Goal: Information Seeking & Learning: Learn about a topic

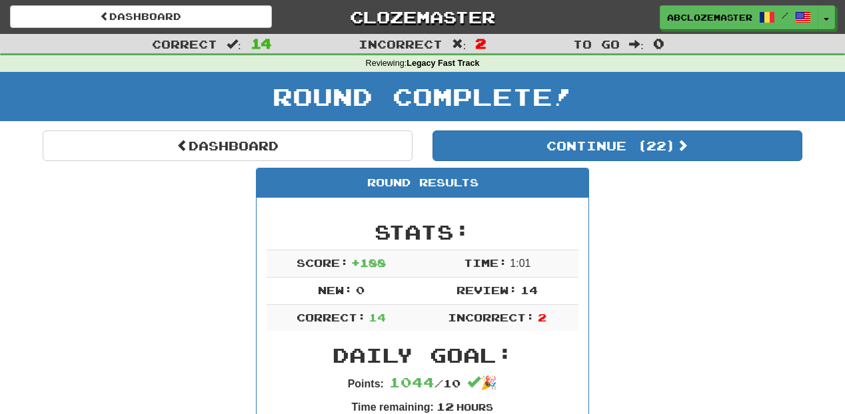
click at [607, 148] on button "Continue ( 22 )" at bounding box center [617, 146] width 370 height 31
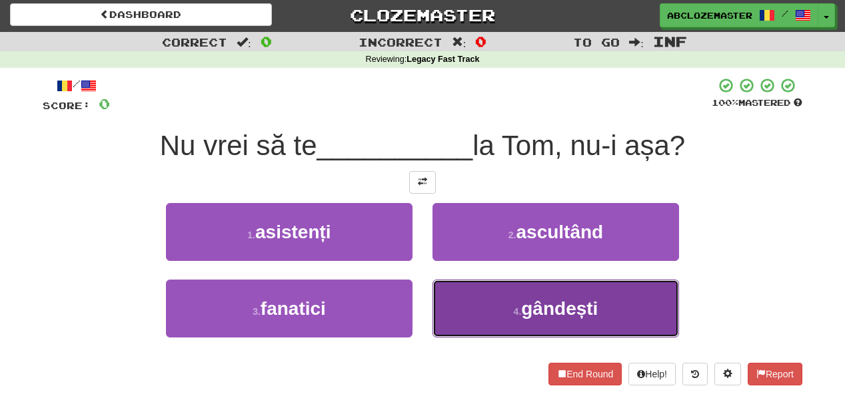
click at [530, 314] on span "gândești" at bounding box center [559, 308] width 77 height 21
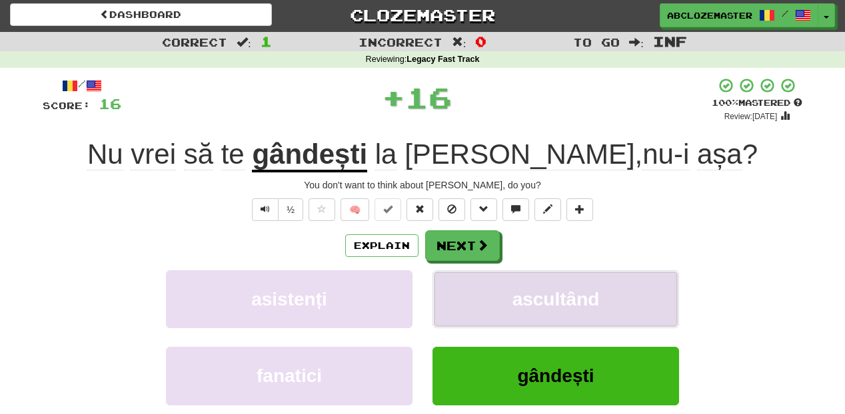
click at [570, 290] on span "ascultând" at bounding box center [555, 299] width 87 height 21
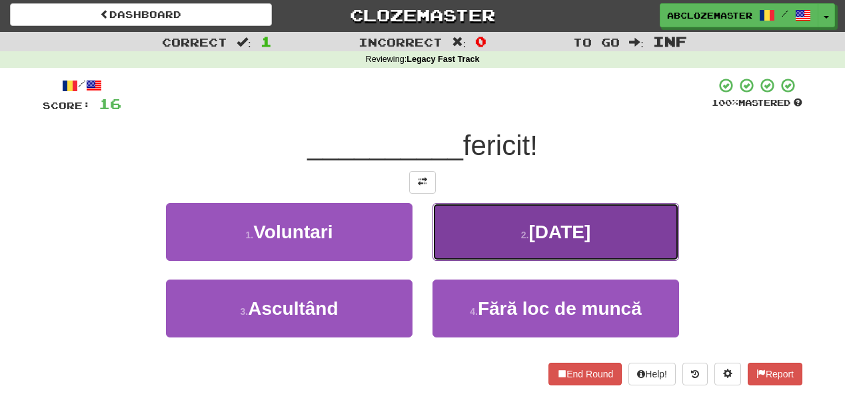
click at [514, 229] on button "2 . [DATE]" at bounding box center [555, 232] width 247 height 58
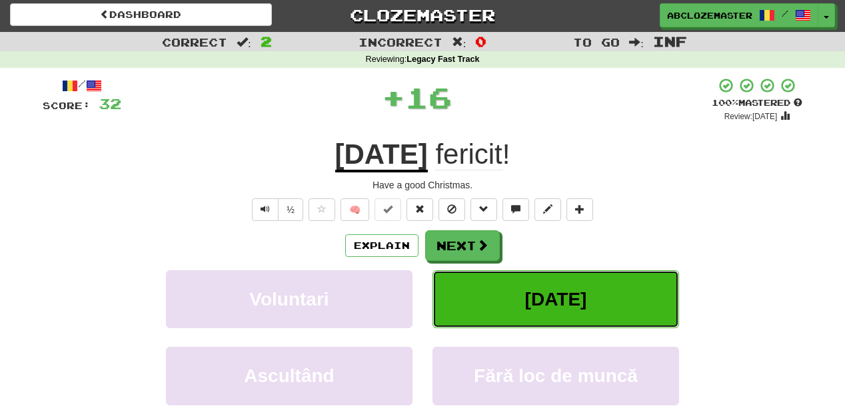
click at [528, 296] on span "[DATE]" at bounding box center [556, 299] width 62 height 21
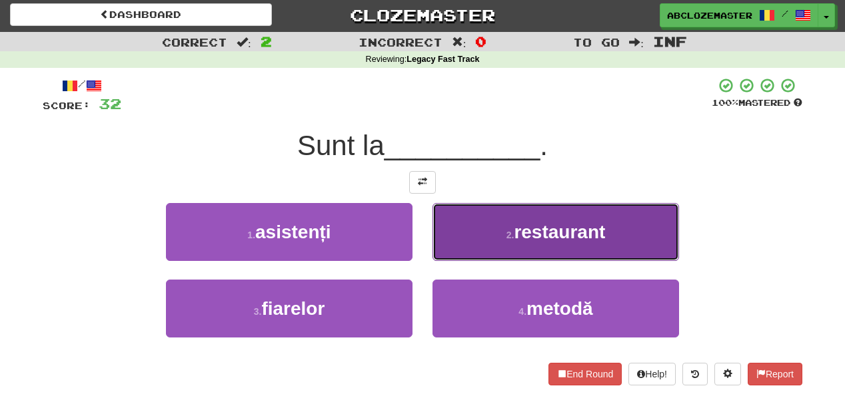
click at [488, 235] on button "2 . restaurant" at bounding box center [555, 232] width 247 height 58
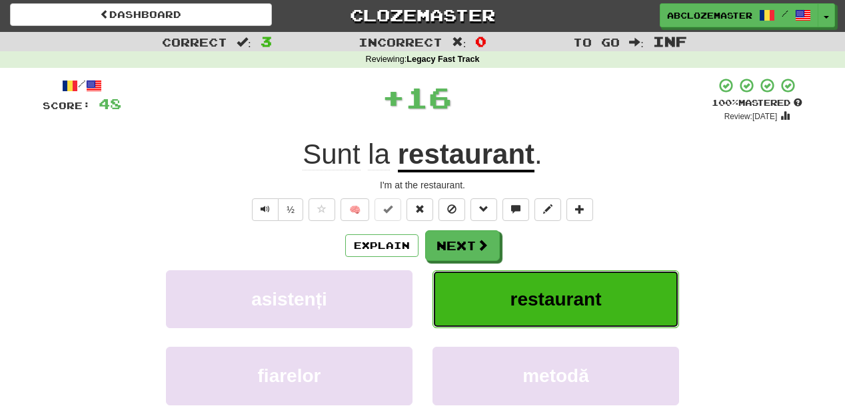
click at [508, 302] on button "restaurant" at bounding box center [555, 300] width 247 height 58
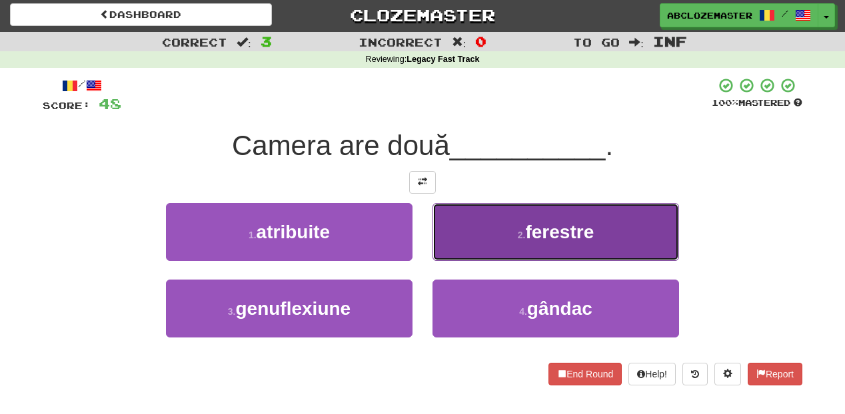
click at [499, 239] on button "2 . ferestre" at bounding box center [555, 232] width 247 height 58
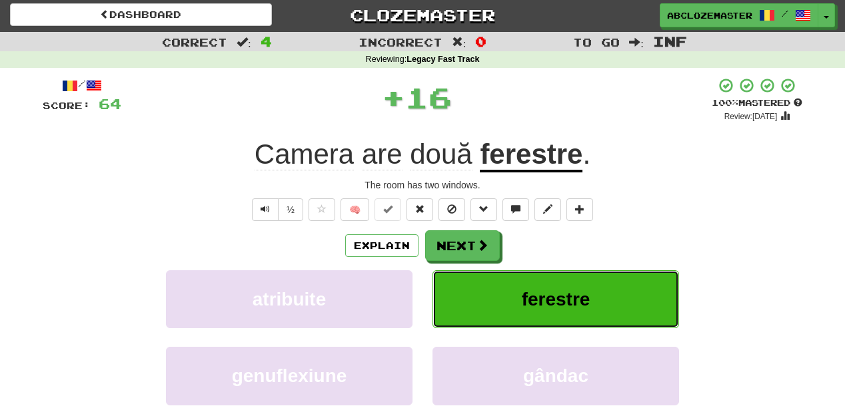
click at [513, 300] on button "ferestre" at bounding box center [555, 300] width 247 height 58
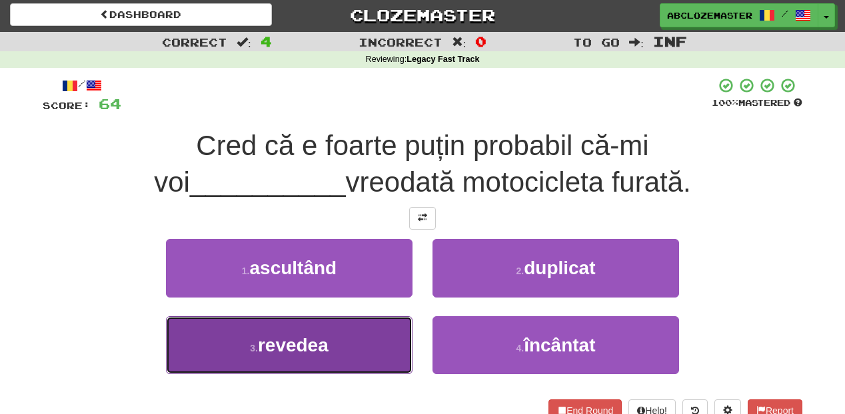
click at [348, 349] on button "3 . revedea" at bounding box center [289, 345] width 247 height 58
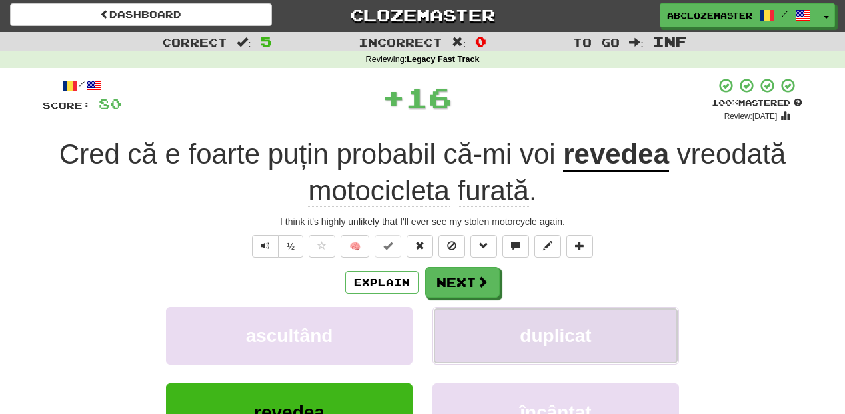
click at [538, 327] on span "duplicat" at bounding box center [555, 336] width 71 height 21
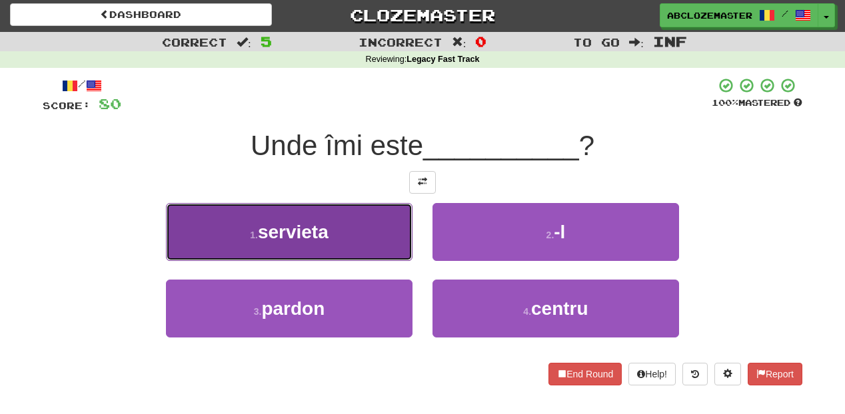
click at [367, 243] on button "1 . servieta" at bounding box center [289, 232] width 247 height 58
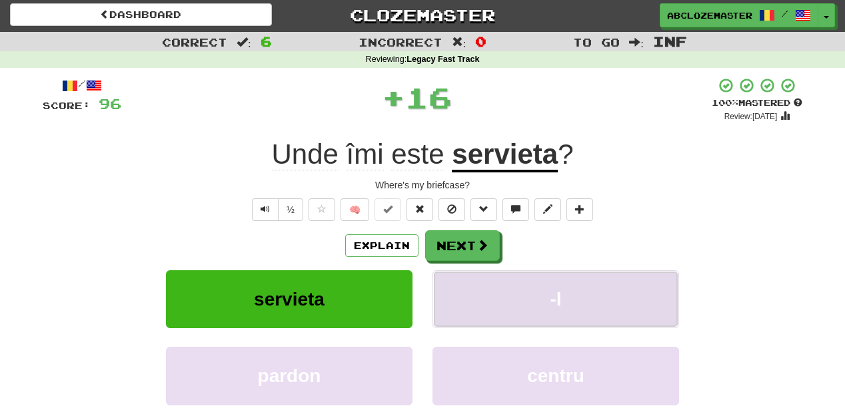
click at [513, 296] on button "-l" at bounding box center [555, 300] width 247 height 58
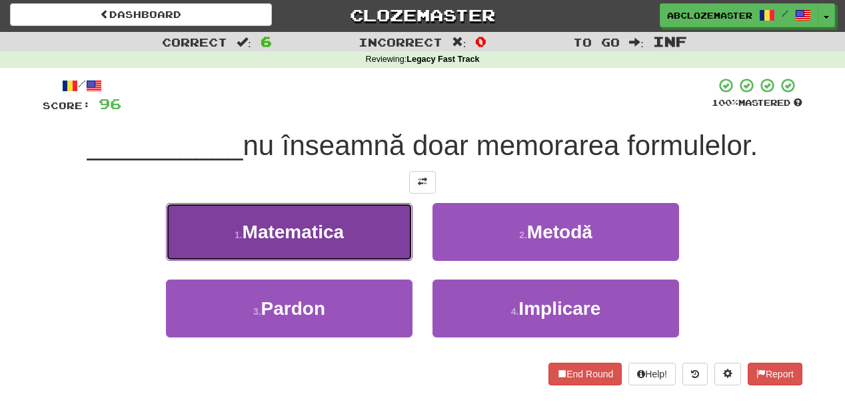
click at [392, 253] on button "1 . Matematica" at bounding box center [289, 232] width 247 height 58
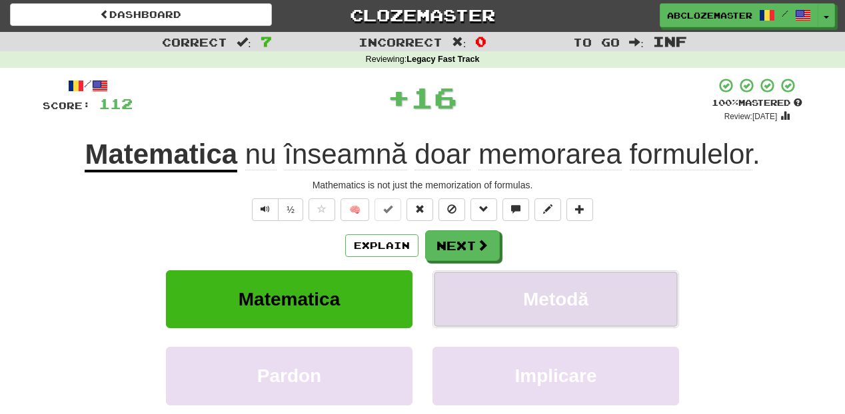
click at [537, 301] on span "Metodă" at bounding box center [555, 299] width 65 height 21
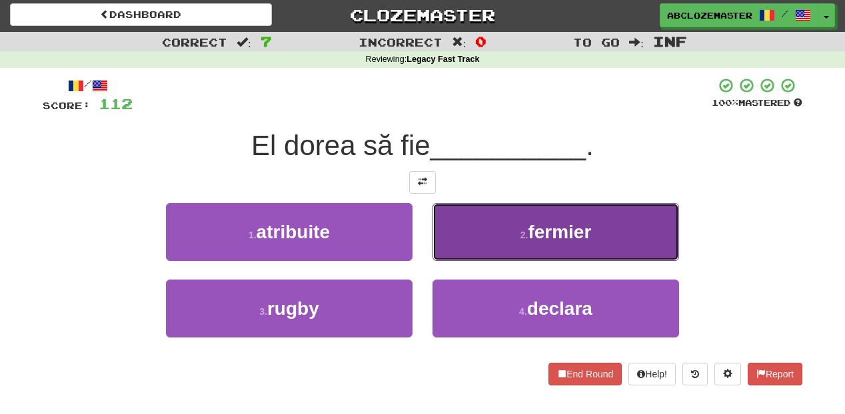
click at [517, 233] on button "2 . fermier" at bounding box center [555, 232] width 247 height 58
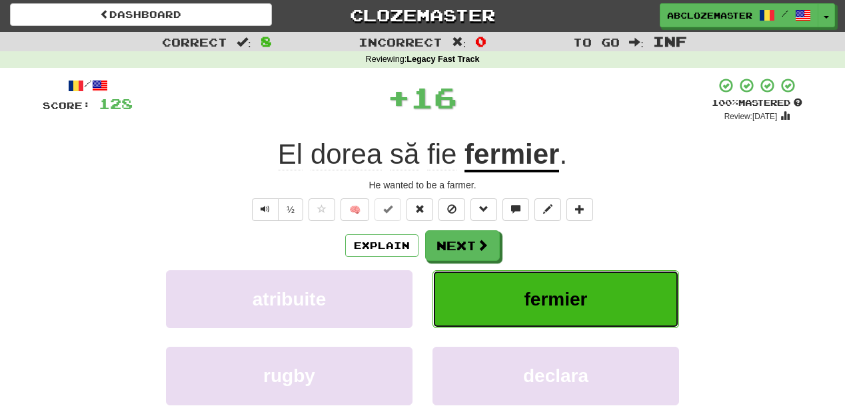
click at [520, 293] on button "fermier" at bounding box center [555, 300] width 247 height 58
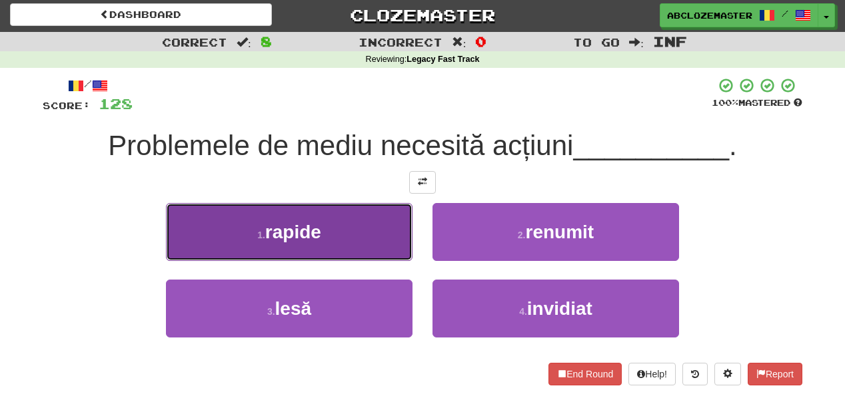
click at [358, 249] on button "1 . rapide" at bounding box center [289, 232] width 247 height 58
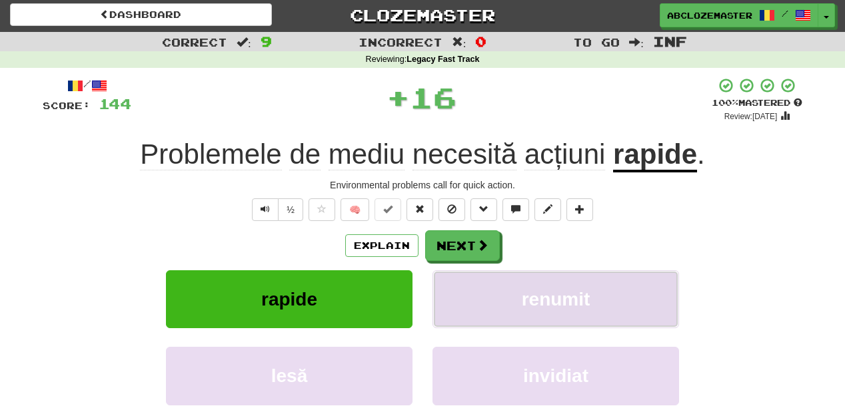
click at [538, 298] on span "renumit" at bounding box center [556, 299] width 69 height 21
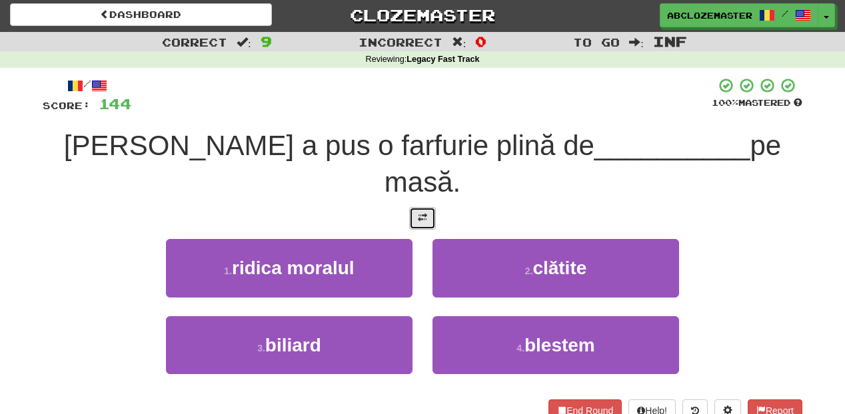
click at [432, 207] on button at bounding box center [422, 218] width 27 height 23
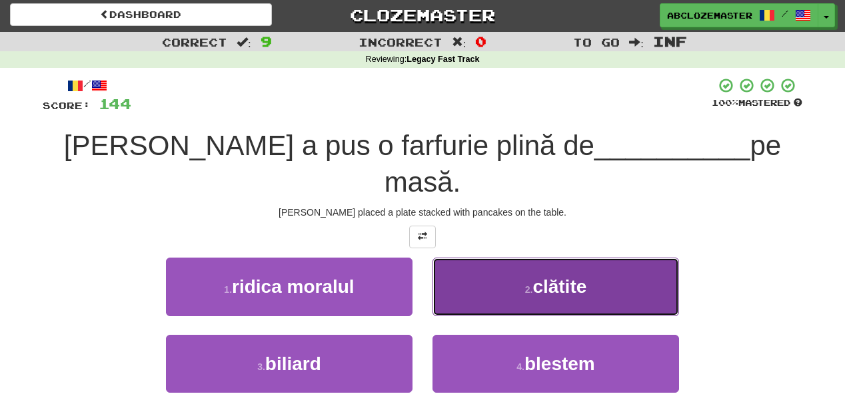
click at [511, 258] on button "2 . clătite" at bounding box center [555, 287] width 247 height 58
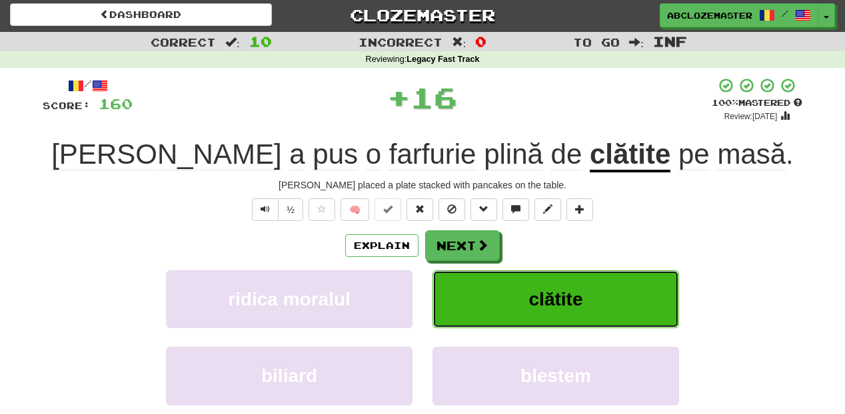
click at [522, 294] on button "clătite" at bounding box center [555, 300] width 247 height 58
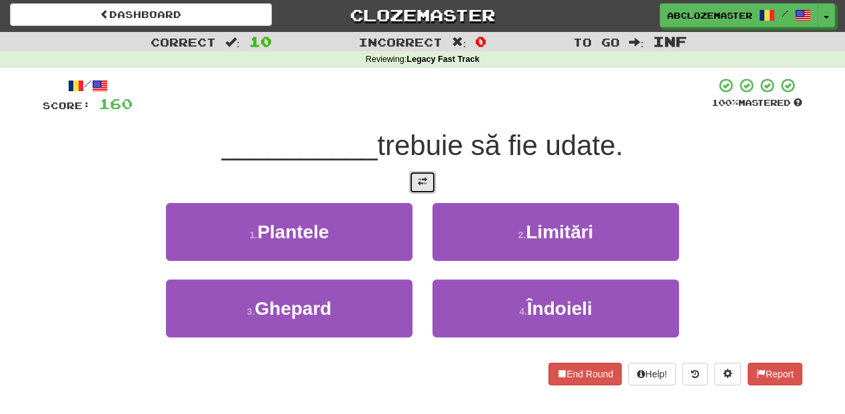
click at [425, 178] on span at bounding box center [422, 181] width 9 height 9
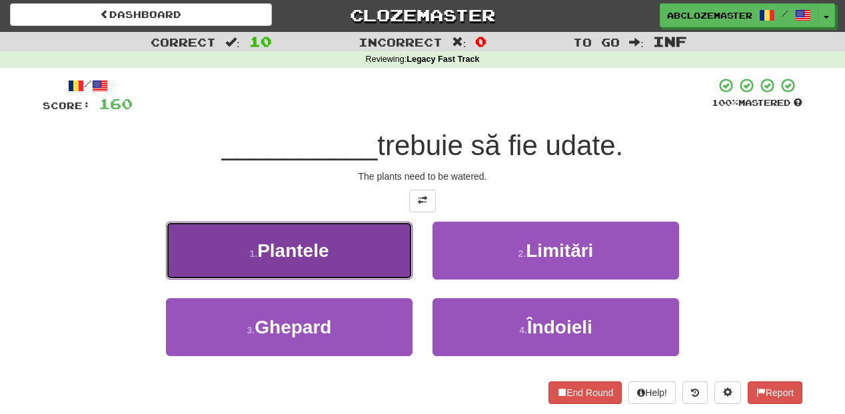
click at [345, 255] on button "1 . Plantele" at bounding box center [289, 251] width 247 height 58
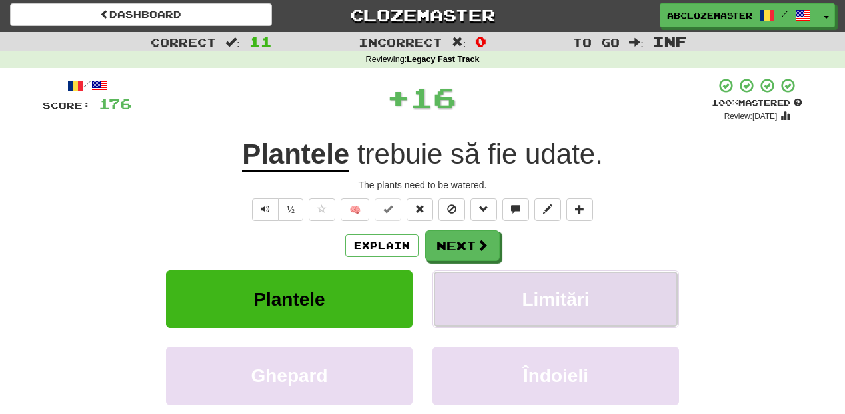
click at [525, 306] on span "Limitări" at bounding box center [555, 299] width 67 height 21
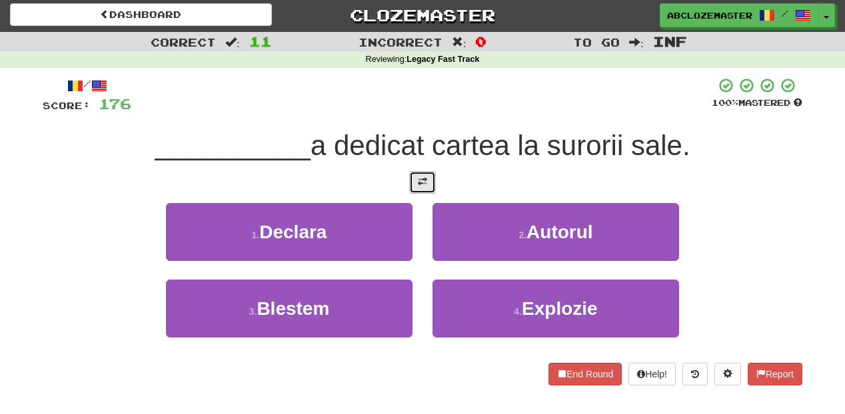
click at [424, 178] on span at bounding box center [422, 181] width 9 height 9
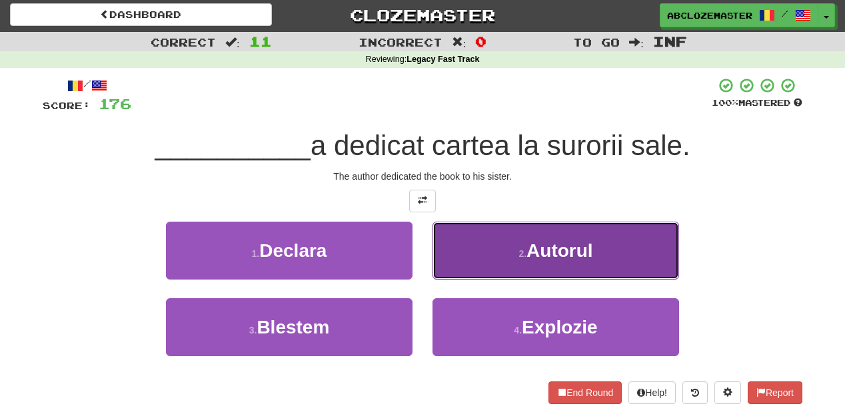
click at [508, 255] on button "2 . Autorul" at bounding box center [555, 251] width 247 height 58
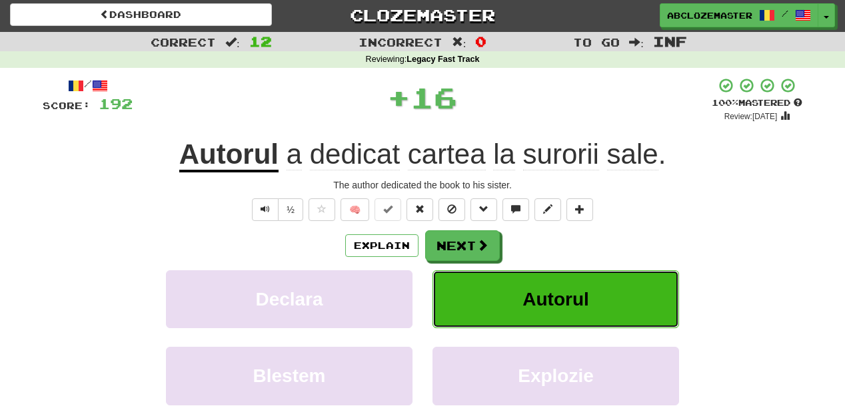
click at [514, 300] on button "Autorul" at bounding box center [555, 300] width 247 height 58
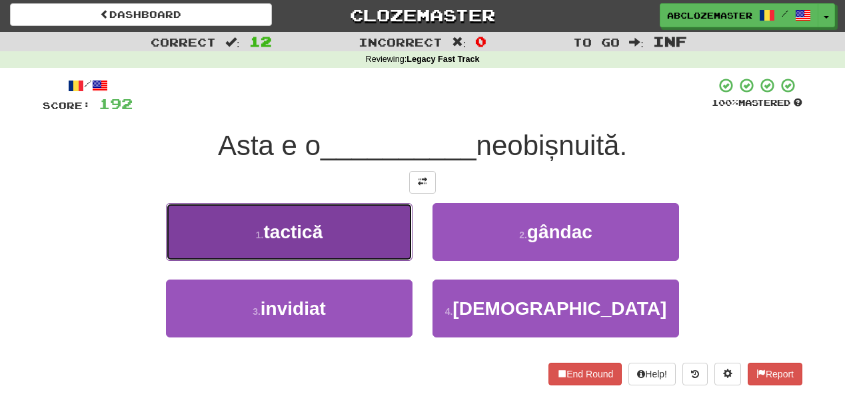
click at [361, 245] on button "1 . tactică" at bounding box center [289, 232] width 247 height 58
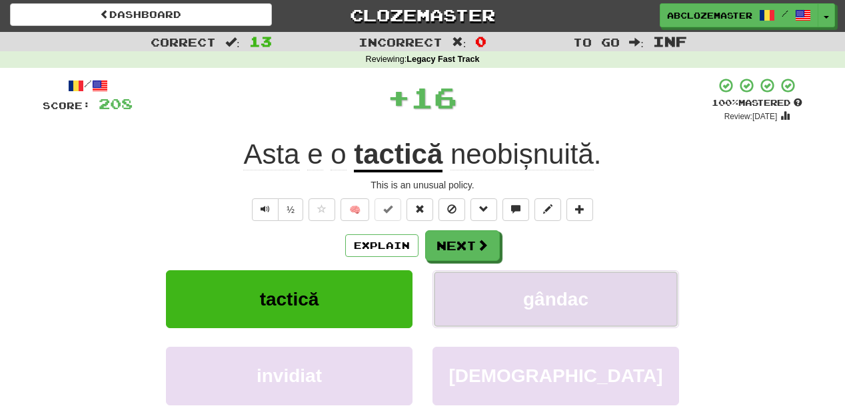
click at [512, 291] on button "gândac" at bounding box center [555, 300] width 247 height 58
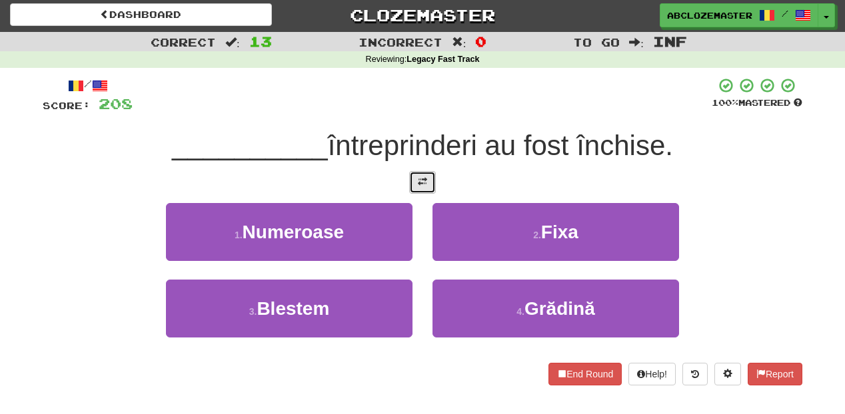
click at [424, 179] on span at bounding box center [422, 181] width 9 height 9
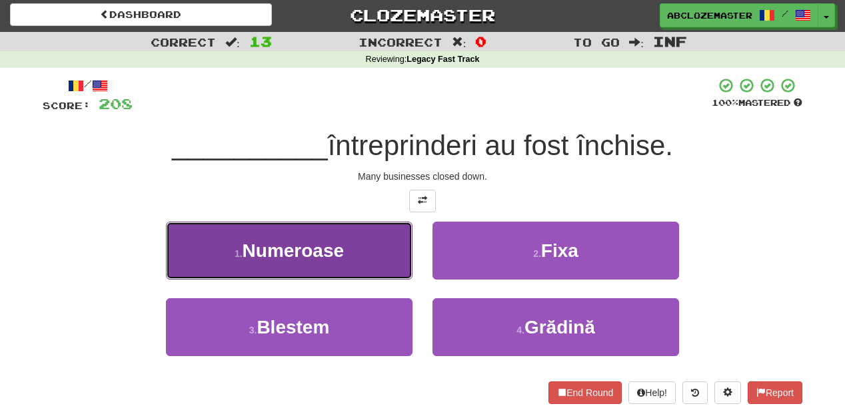
click at [370, 254] on button "1 . Numeroase" at bounding box center [289, 251] width 247 height 58
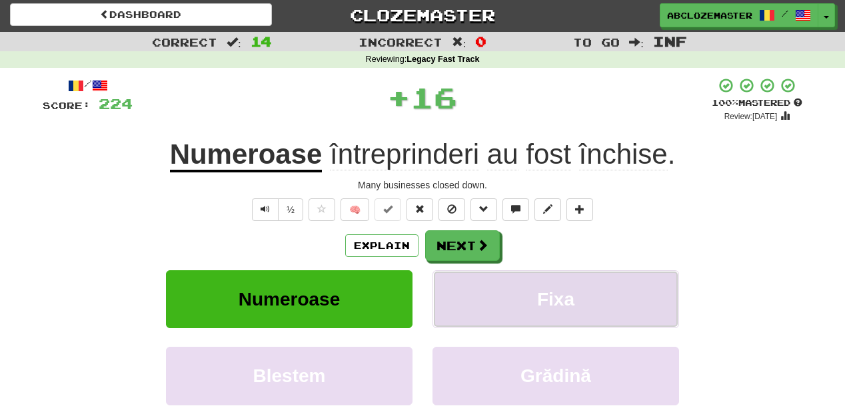
click at [520, 288] on button "Fixa" at bounding box center [555, 300] width 247 height 58
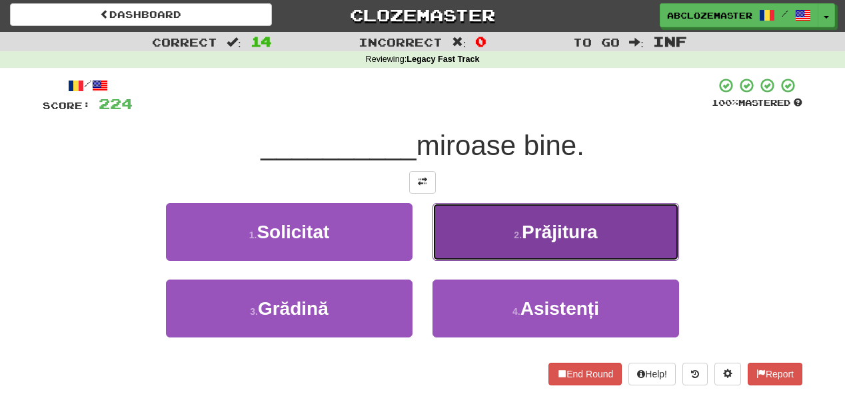
click at [510, 237] on button "2 . Prăjitura" at bounding box center [555, 232] width 247 height 58
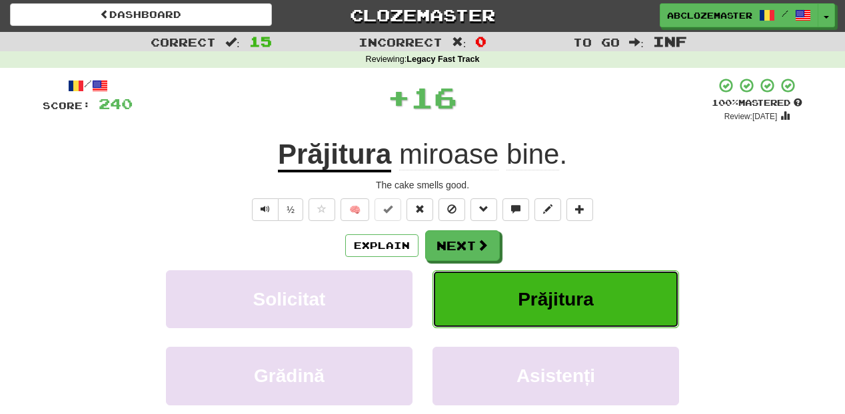
click at [515, 295] on button "Prăjitura" at bounding box center [555, 300] width 247 height 58
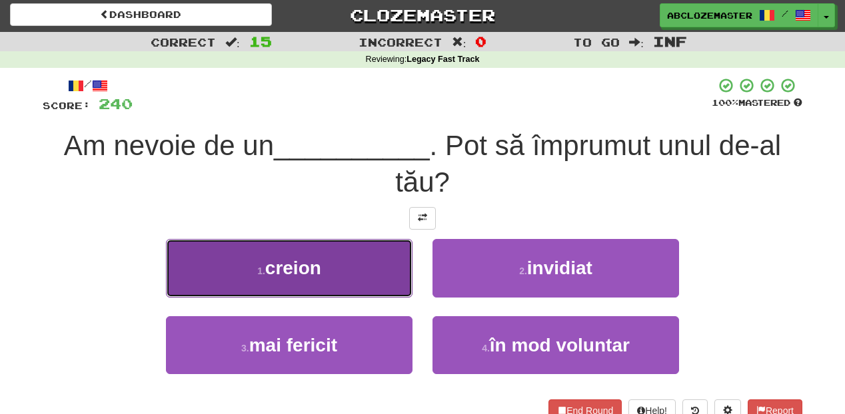
click at [370, 272] on button "1 . creion" at bounding box center [289, 268] width 247 height 58
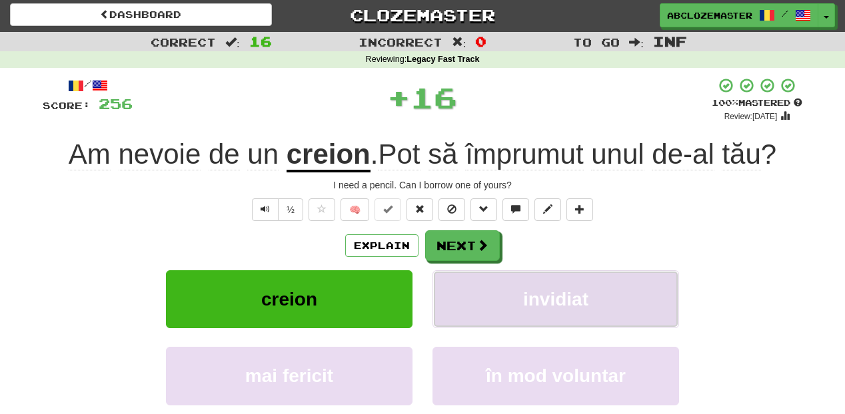
click at [505, 324] on button "invidiat" at bounding box center [555, 300] width 247 height 58
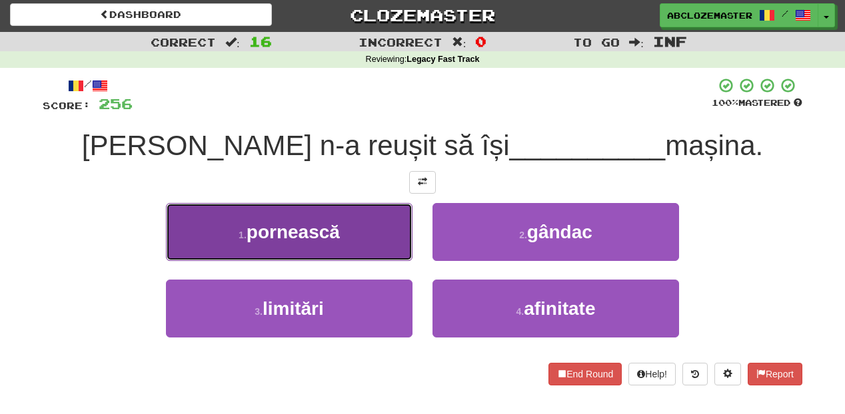
click at [363, 251] on button "1 . pornească" at bounding box center [289, 232] width 247 height 58
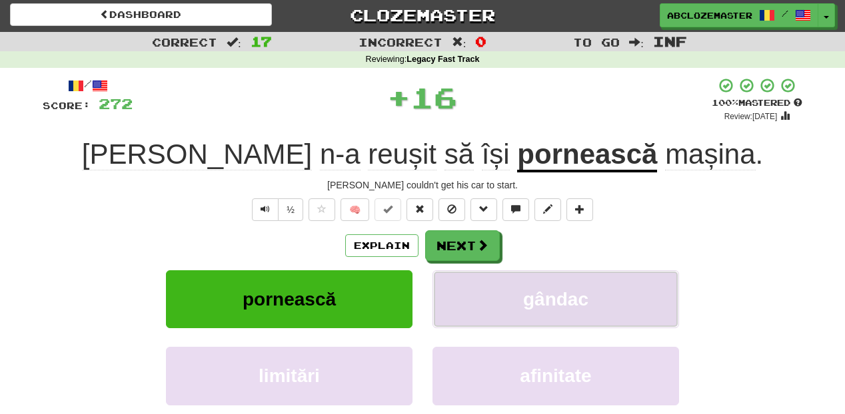
click at [506, 288] on button "gândac" at bounding box center [555, 300] width 247 height 58
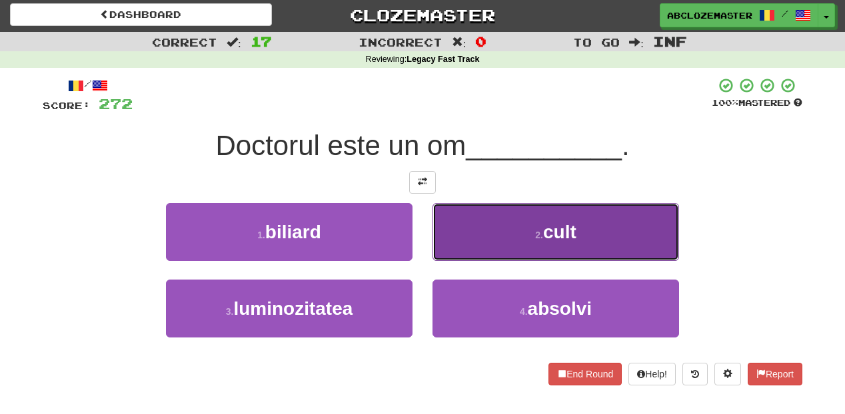
click at [494, 230] on button "2 . cult" at bounding box center [555, 232] width 247 height 58
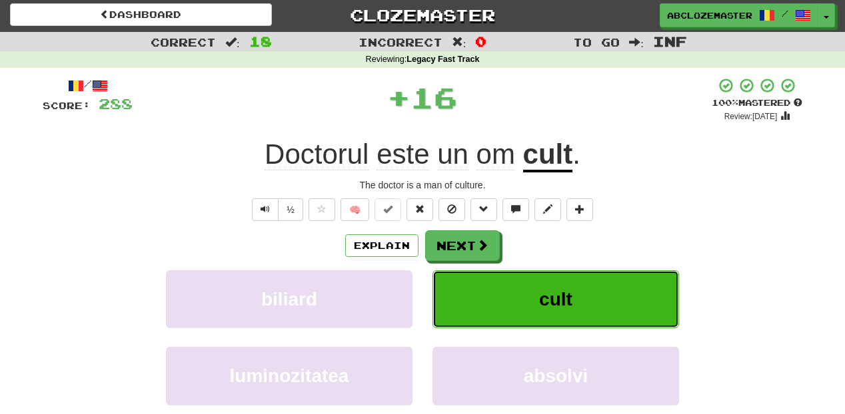
click at [508, 290] on button "cult" at bounding box center [555, 300] width 247 height 58
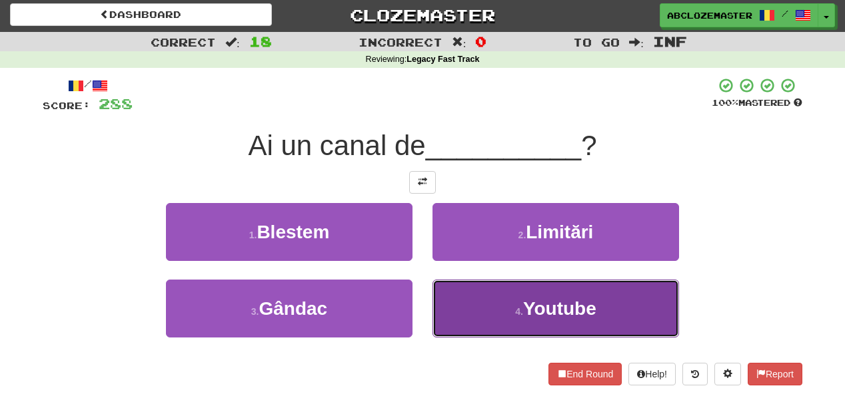
click at [470, 307] on button "4 . Youtube" at bounding box center [555, 309] width 247 height 58
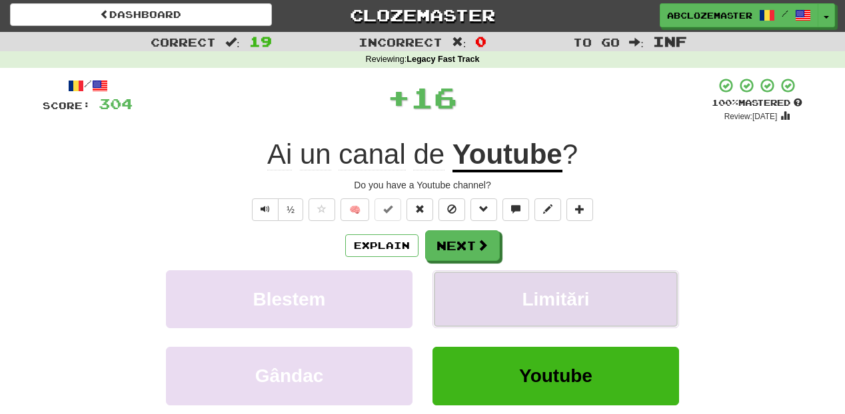
click at [504, 285] on button "Limitări" at bounding box center [555, 300] width 247 height 58
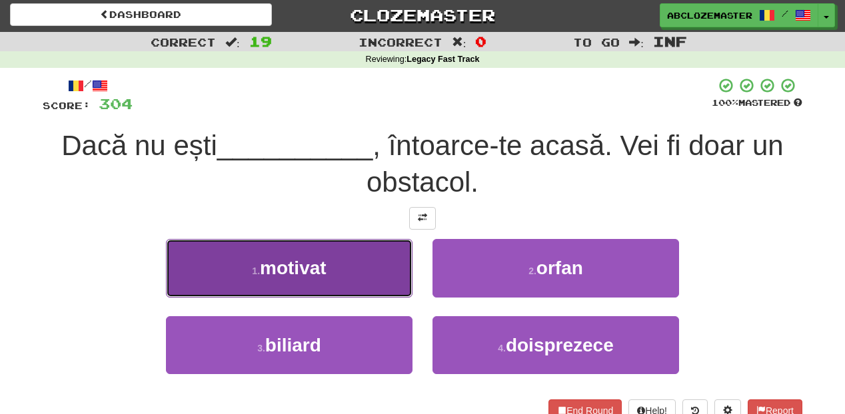
click at [330, 282] on button "1 . motivat" at bounding box center [289, 268] width 247 height 58
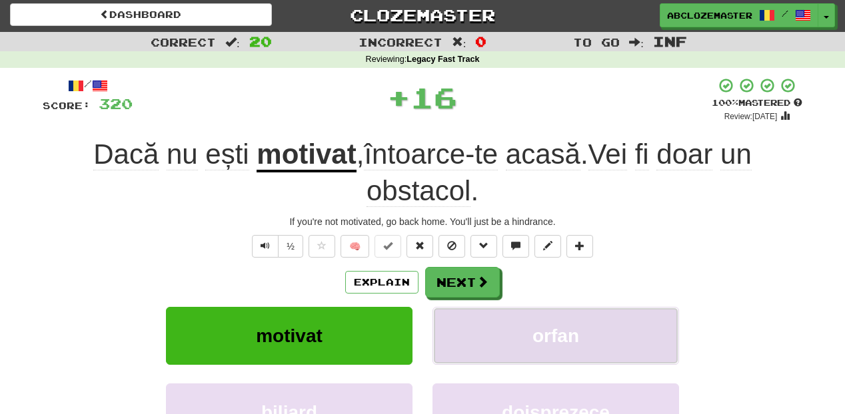
click at [488, 324] on button "orfan" at bounding box center [555, 336] width 247 height 58
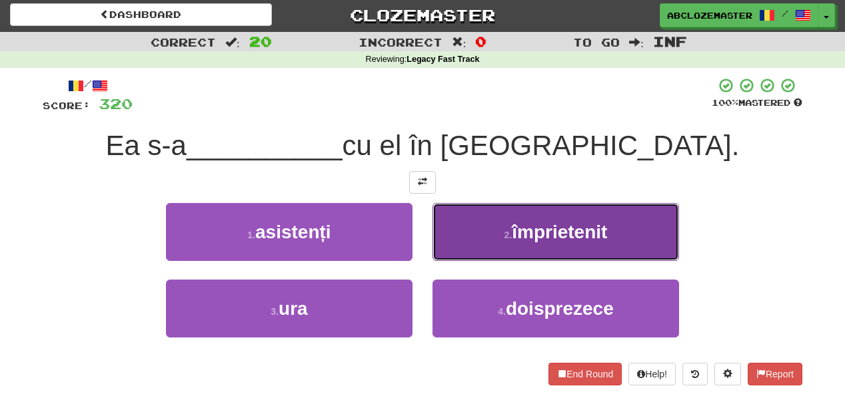
click at [520, 251] on button "2 . împrietenit" at bounding box center [555, 232] width 247 height 58
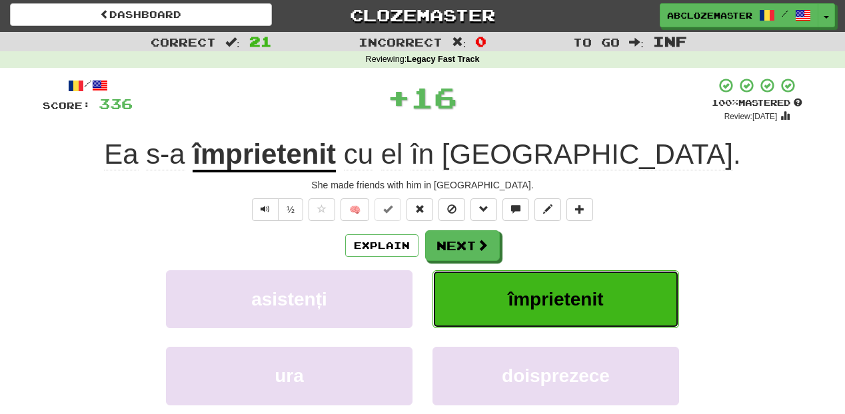
click at [501, 303] on button "împrietenit" at bounding box center [555, 300] width 247 height 58
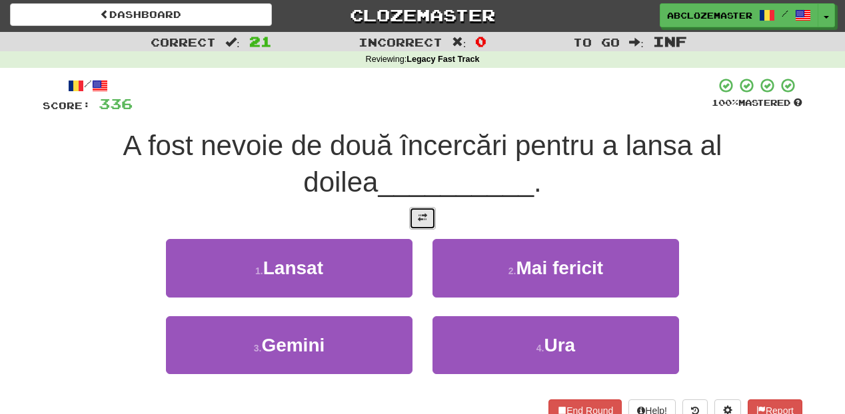
click at [428, 219] on button at bounding box center [422, 218] width 27 height 23
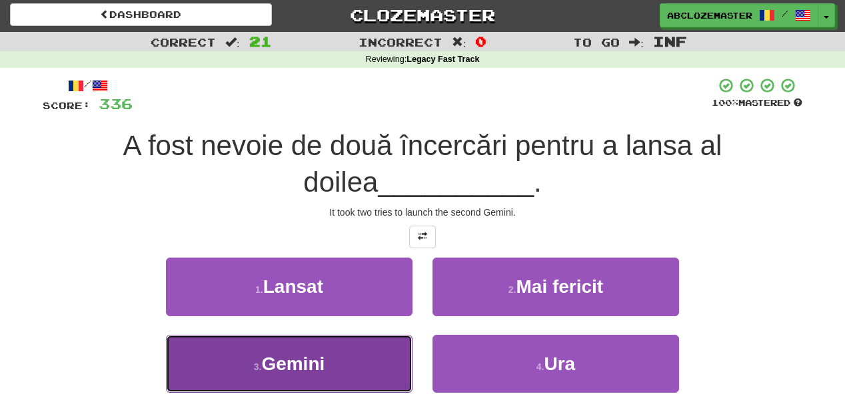
click at [341, 359] on button "3 . Gemini" at bounding box center [289, 364] width 247 height 58
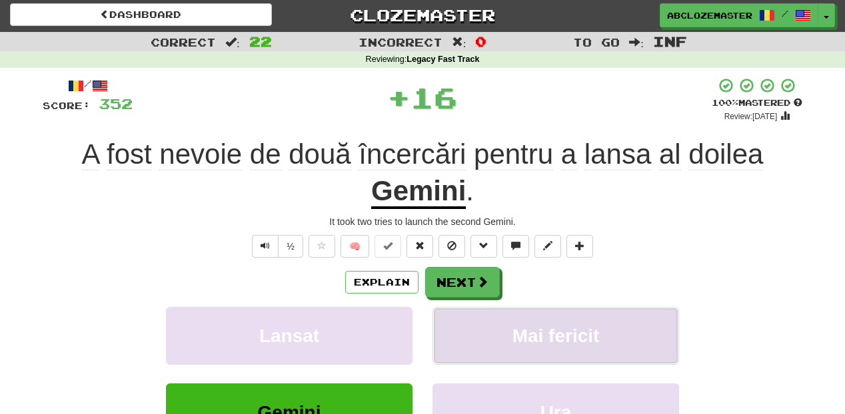
click at [514, 339] on span "Mai fericit" at bounding box center [555, 336] width 87 height 21
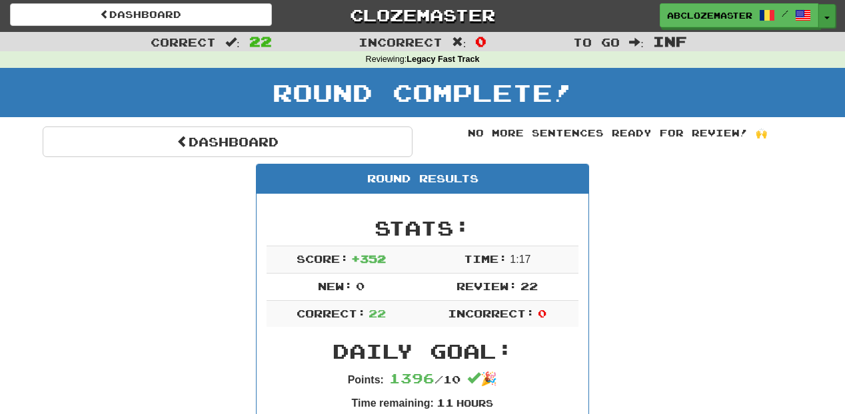
click at [825, 9] on button "Toggle Dropdown" at bounding box center [826, 16] width 17 height 24
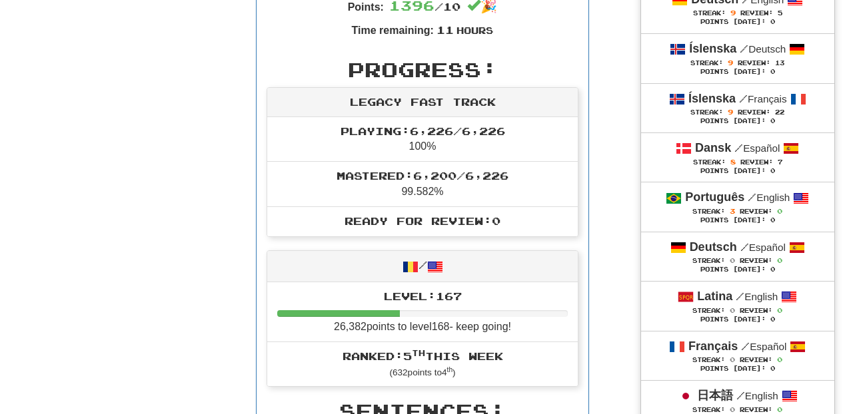
scroll to position [428, 0]
